Goal: Task Accomplishment & Management: Manage account settings

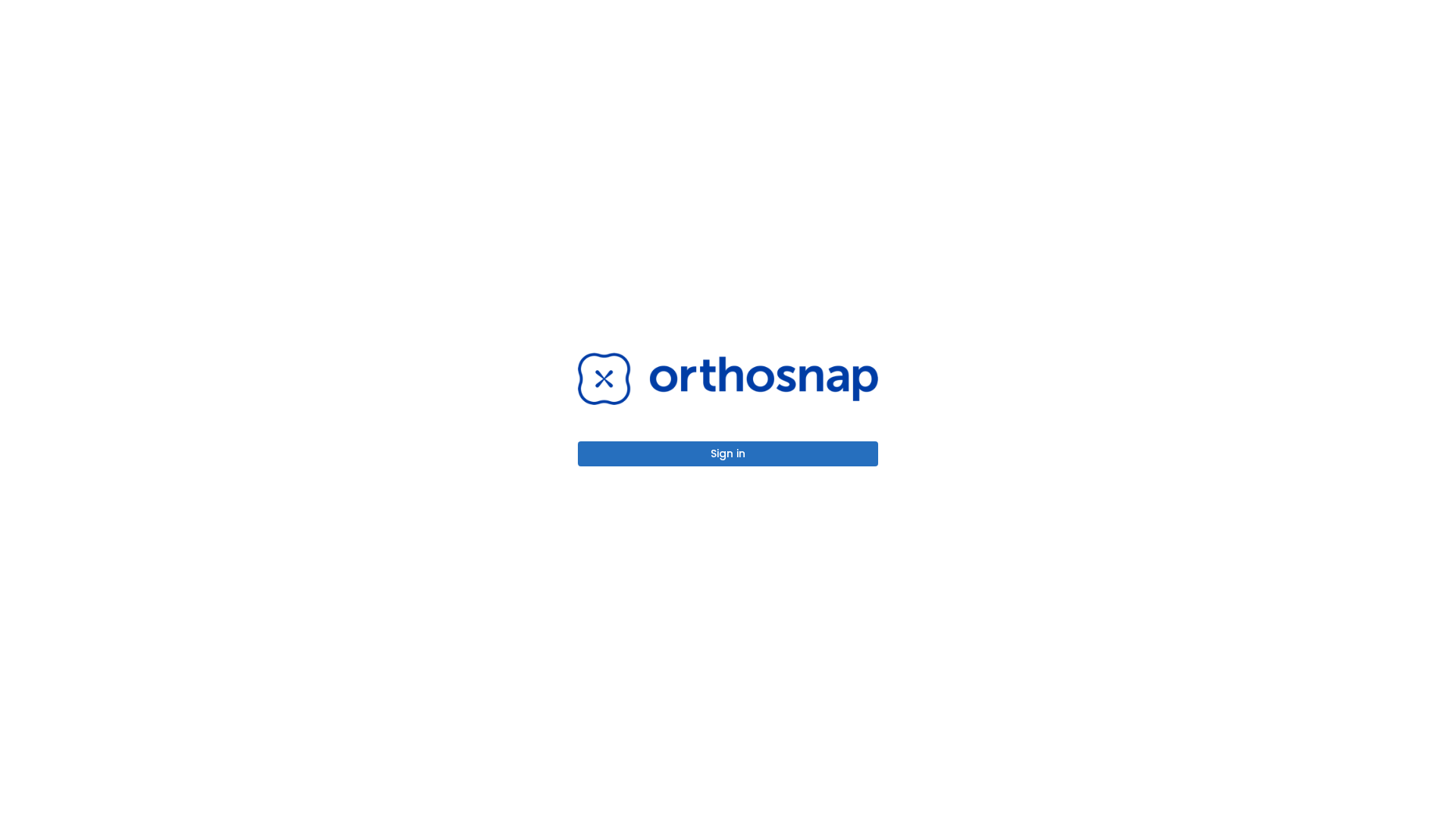
click at [728, 454] on button "Sign in" at bounding box center [727, 453] width 300 height 25
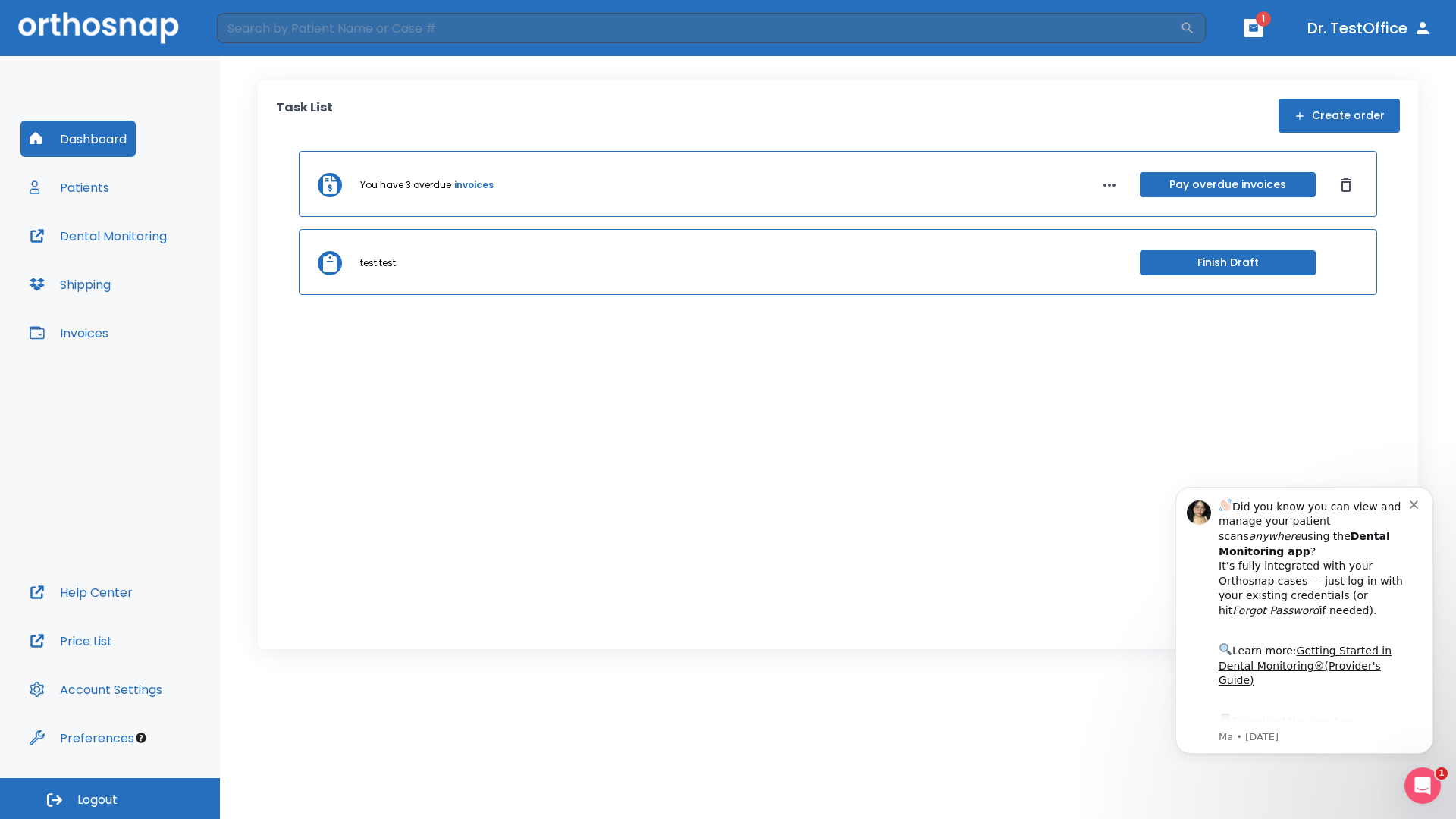
click at [110, 799] on span "Logout" at bounding box center [98, 800] width 41 height 17
